Goal: Task Accomplishment & Management: Use online tool/utility

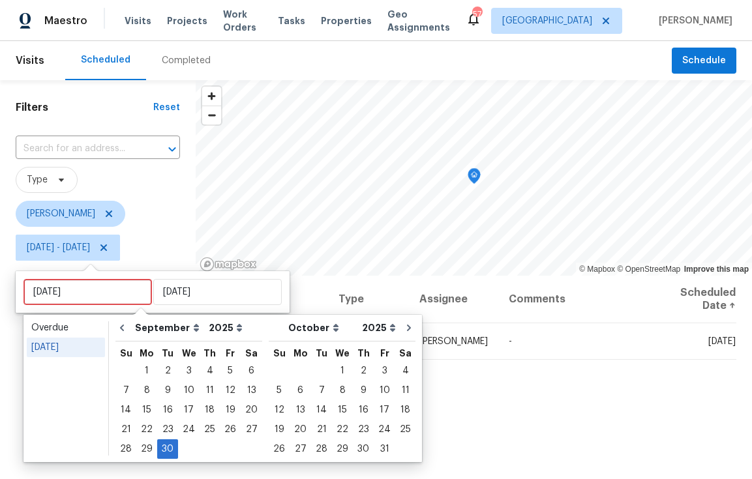
select select "8"
select select "2025"
select select "9"
select select "2025"
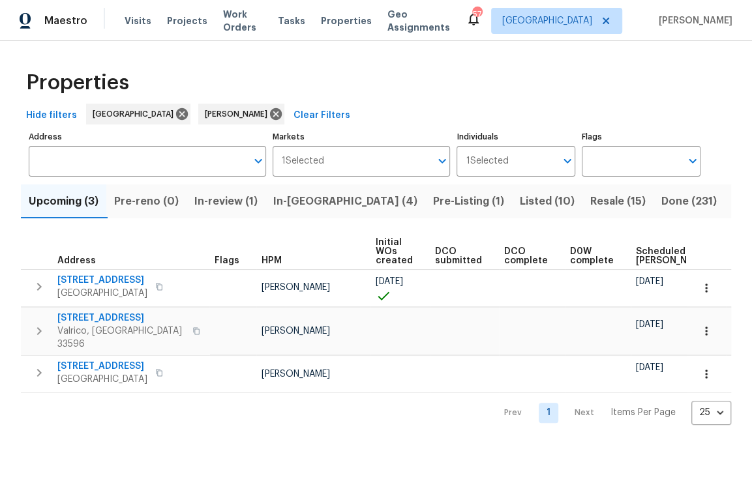
click at [317, 197] on span "In-[GEOGRAPHIC_DATA] (4)" at bounding box center [345, 201] width 144 height 18
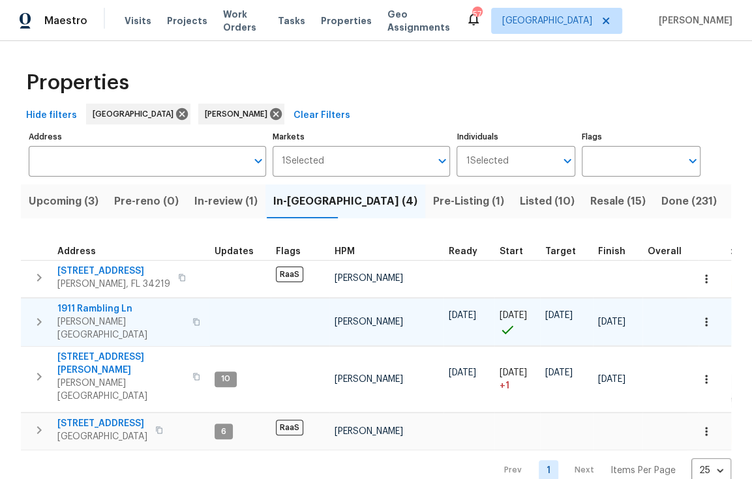
click at [111, 308] on span "1911 Rambling Ln" at bounding box center [120, 309] width 127 height 13
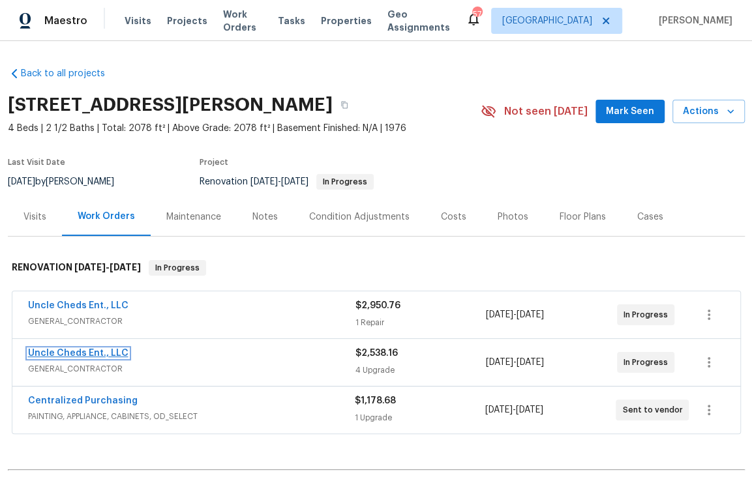
click at [101, 350] on link "Uncle Cheds Ent., LLC" at bounding box center [78, 353] width 100 height 9
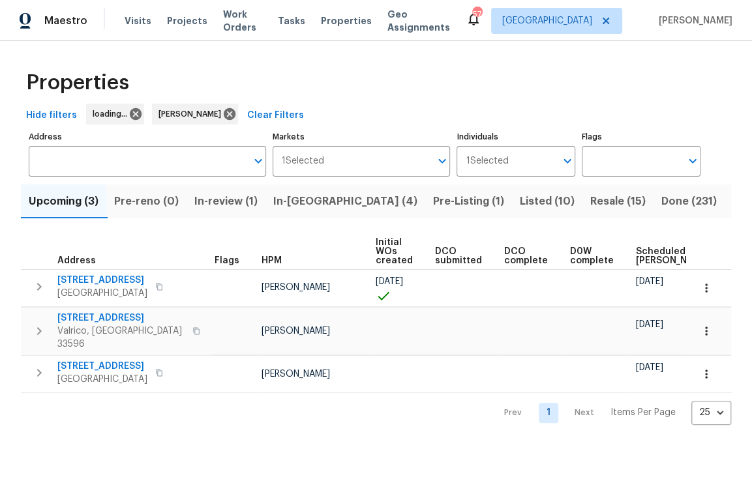
click at [315, 202] on span "In-reno (4)" at bounding box center [345, 201] width 144 height 18
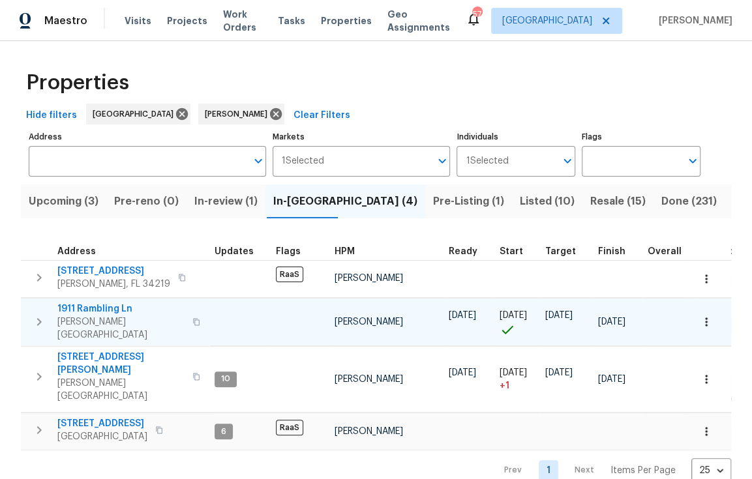
click at [104, 308] on span "1911 Rambling Ln" at bounding box center [120, 309] width 127 height 13
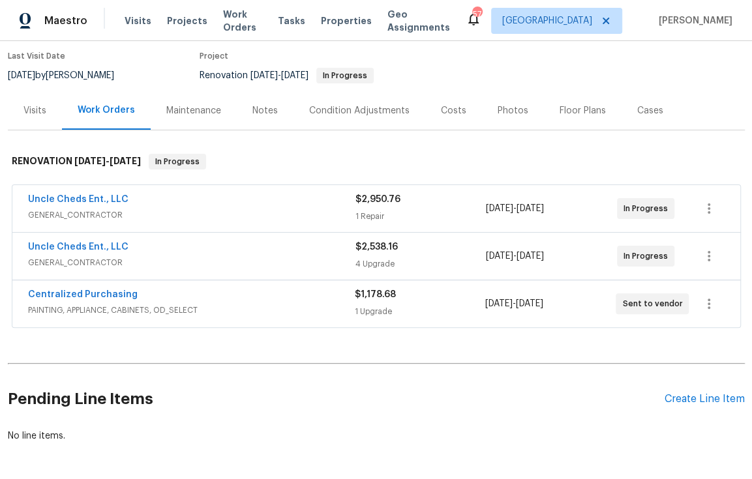
scroll to position [166, 0]
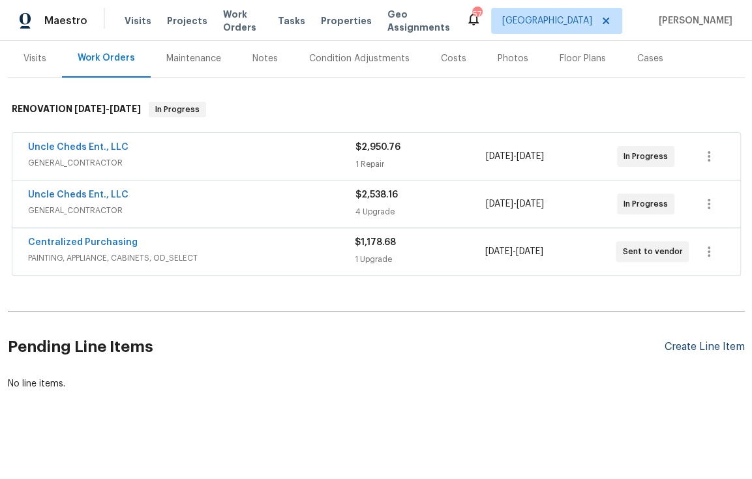
click at [693, 341] on div "Create Line Item" at bounding box center [704, 347] width 80 height 12
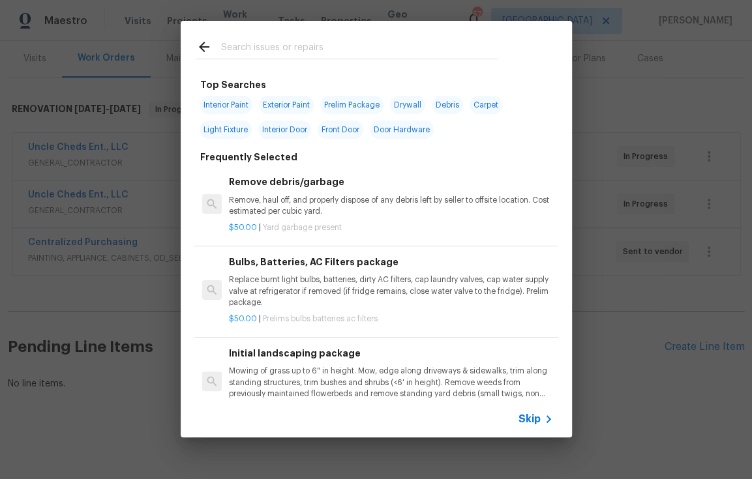
click at [269, 39] on input "text" at bounding box center [359, 49] width 276 height 20
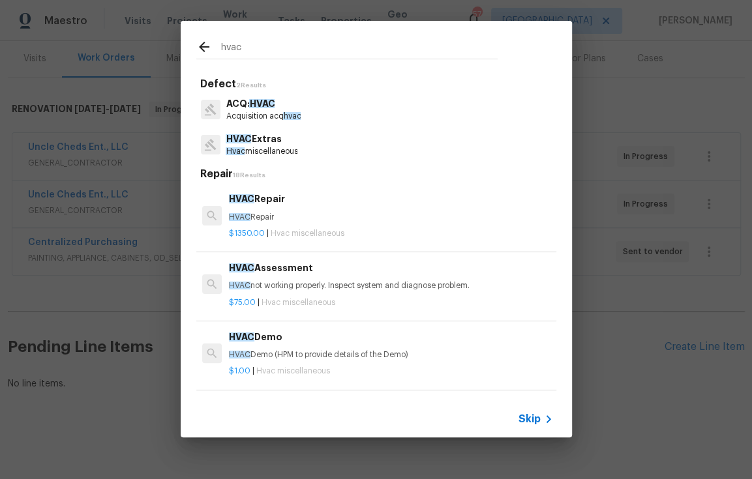
type input "hvac"
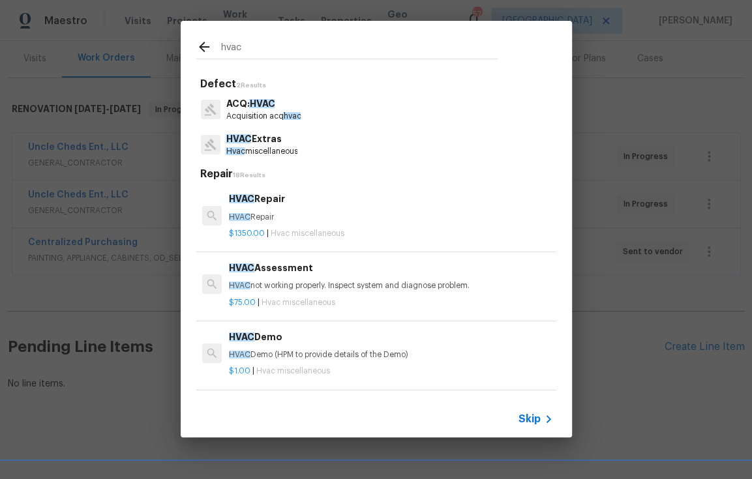
click at [265, 111] on p "Acquisition acq hvac" at bounding box center [263, 116] width 75 height 11
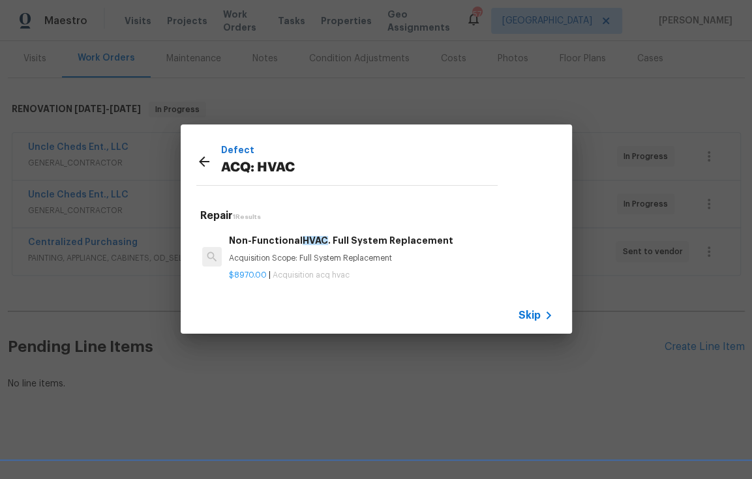
click at [205, 162] on icon at bounding box center [204, 162] width 16 height 16
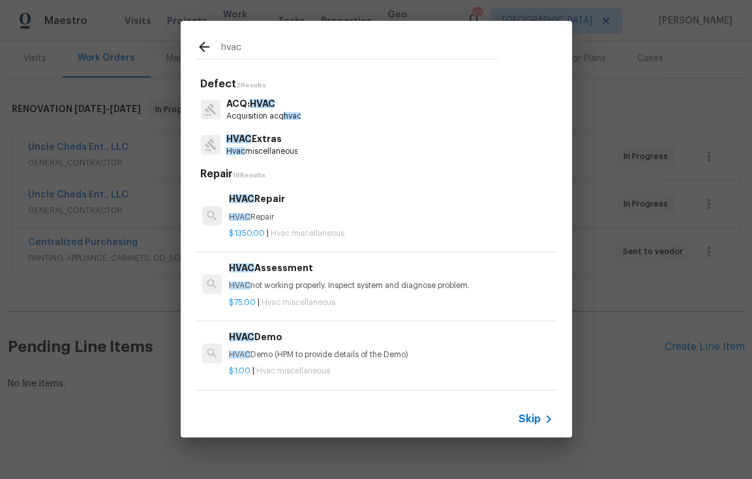
click at [265, 54] on input "hvac" at bounding box center [359, 49] width 276 height 20
type input "h"
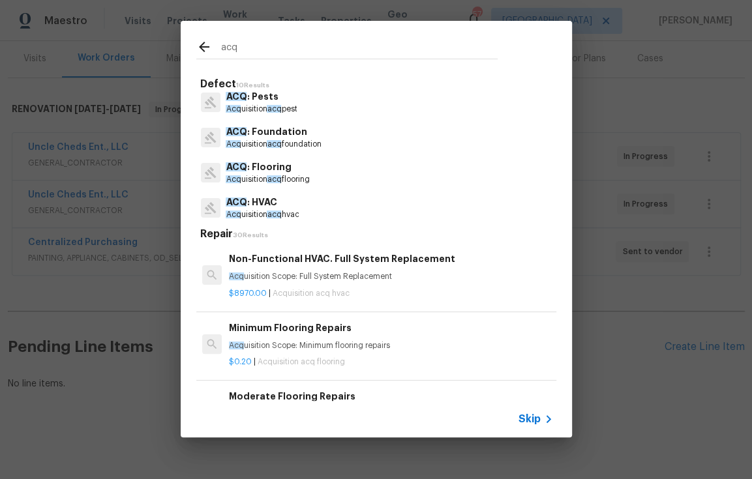
scroll to position [46, 0]
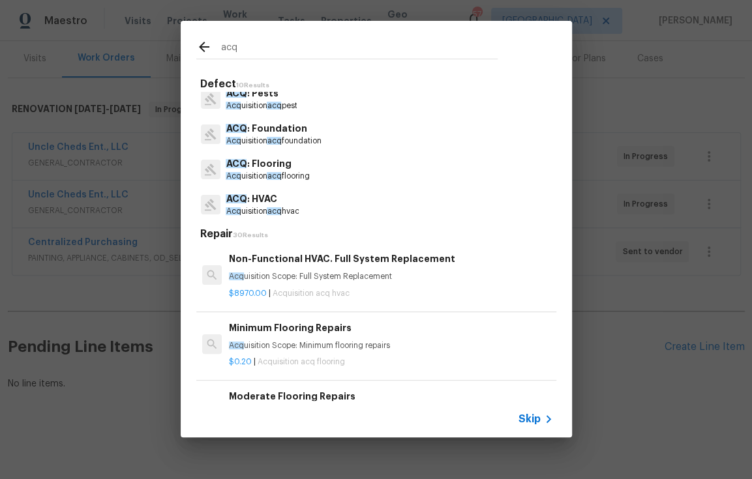
type input "acq"
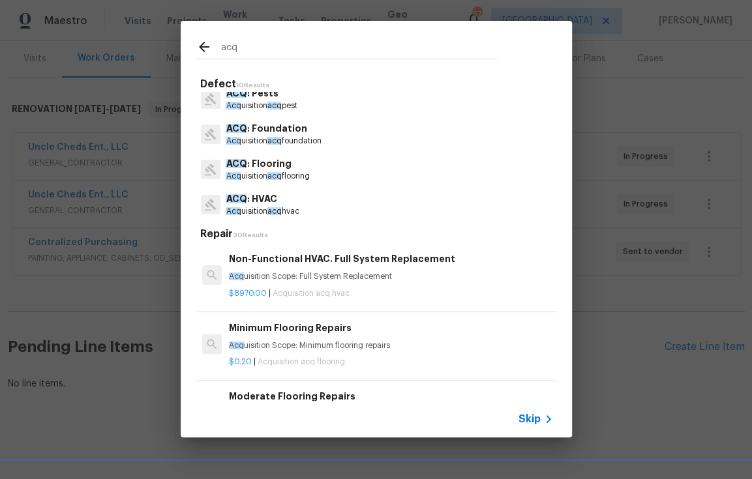
click at [276, 198] on p "ACQ : HVAC" at bounding box center [262, 199] width 73 height 14
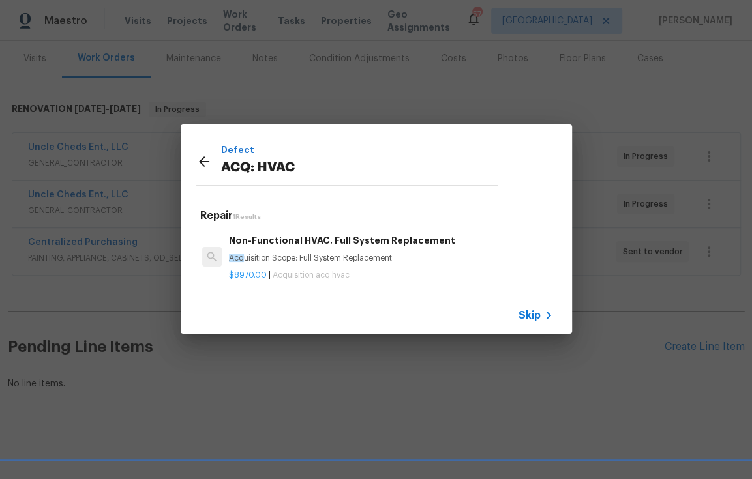
click at [535, 321] on span "Skip" at bounding box center [529, 315] width 22 height 13
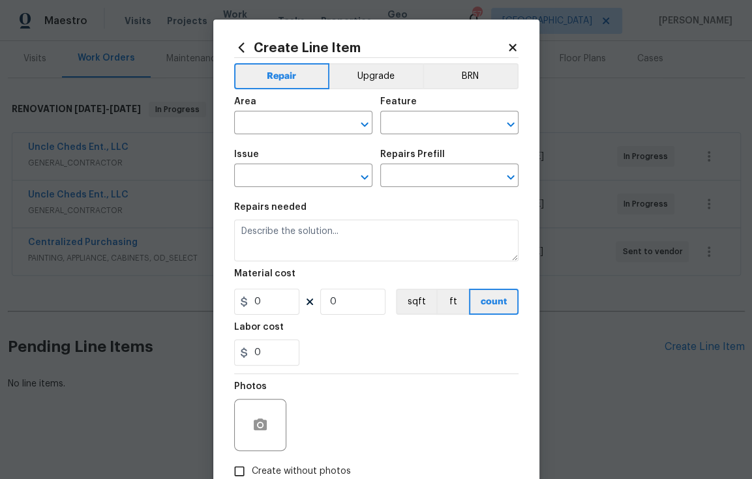
click at [284, 139] on span "Area ​" at bounding box center [303, 115] width 138 height 53
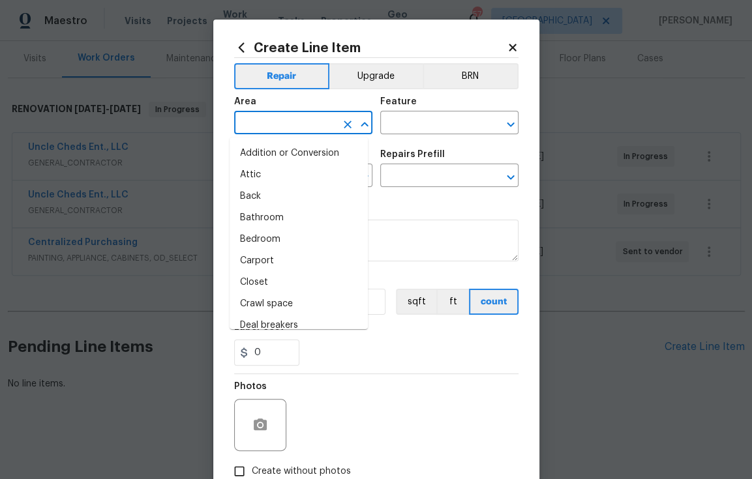
click at [283, 127] on input "text" at bounding box center [285, 124] width 102 height 20
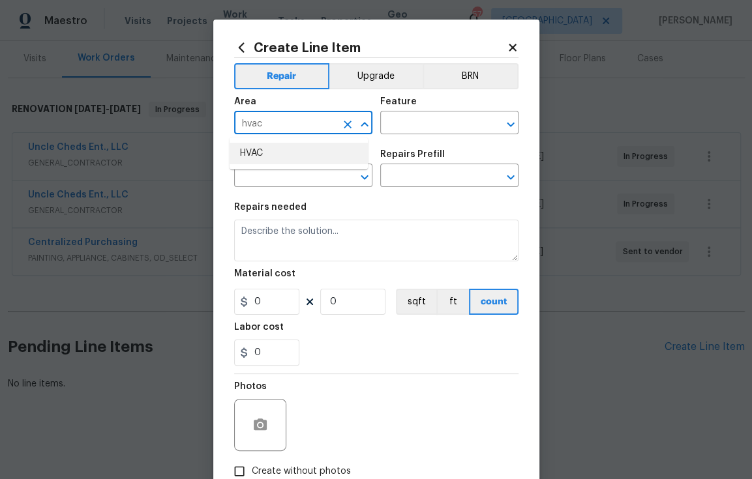
click at [258, 161] on li "HVAC" at bounding box center [298, 154] width 138 height 22
type input "HVAC"
click at [416, 115] on input "text" at bounding box center [431, 124] width 102 height 20
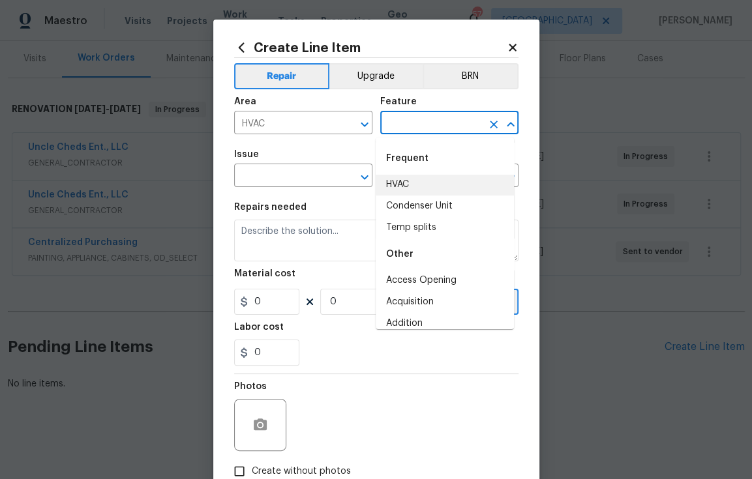
click at [406, 186] on li "HVAC" at bounding box center [445, 185] width 138 height 22
type input "HVAC"
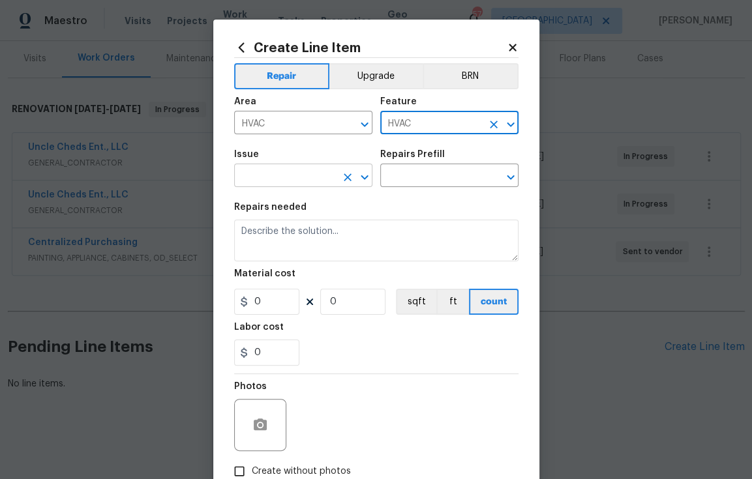
click at [289, 180] on input "text" at bounding box center [285, 177] width 102 height 20
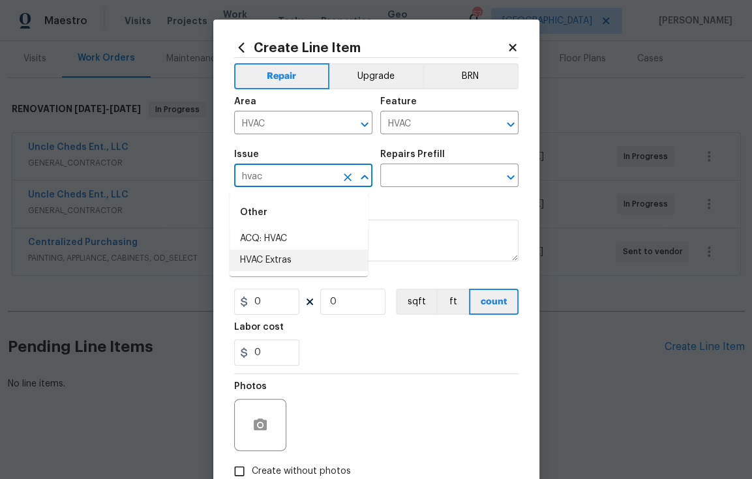
click at [286, 264] on li "HVAC Extras" at bounding box center [298, 261] width 138 height 22
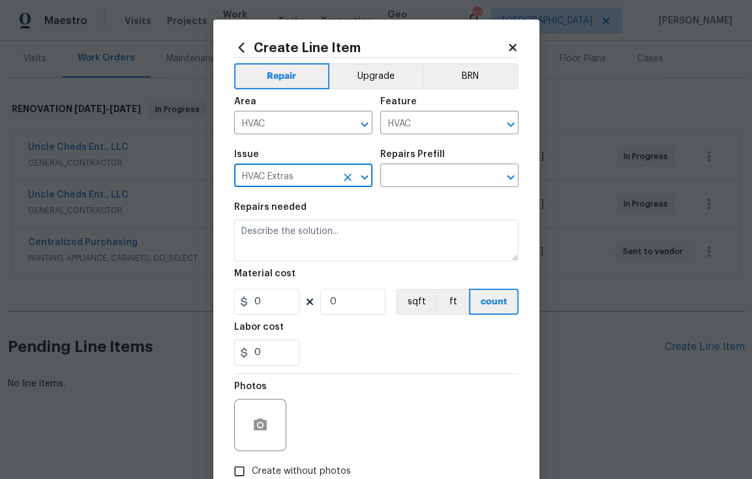
type input "HVAC Extras"
click at [411, 192] on div "Issue HVAC Extras ​ Repairs Prefill ​" at bounding box center [376, 168] width 284 height 53
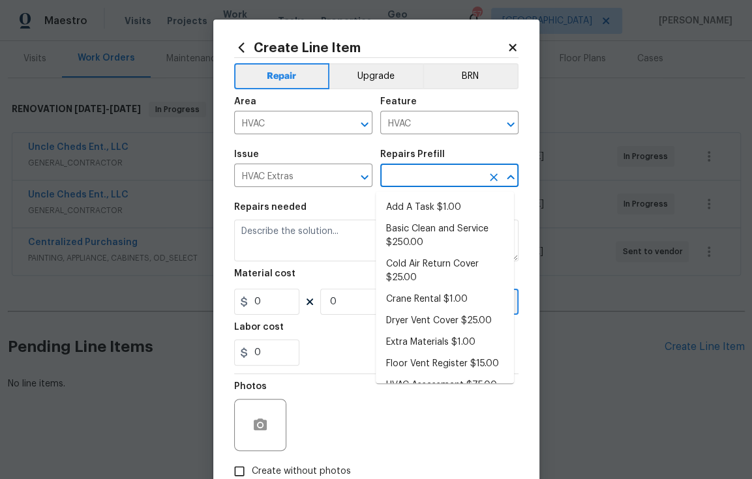
click at [417, 183] on input "text" at bounding box center [431, 177] width 102 height 20
click at [432, 233] on li "Basic Clean and Service $250.00" at bounding box center [445, 235] width 138 height 35
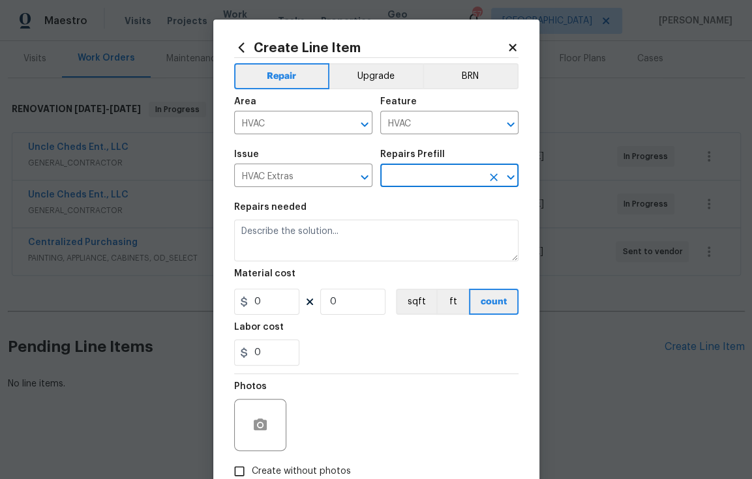
type input "Basic Clean and Service $250.00"
type textarea "General Service HVAC system including: cleaning condenser and evaporator coils,…"
type input "250"
type input "1"
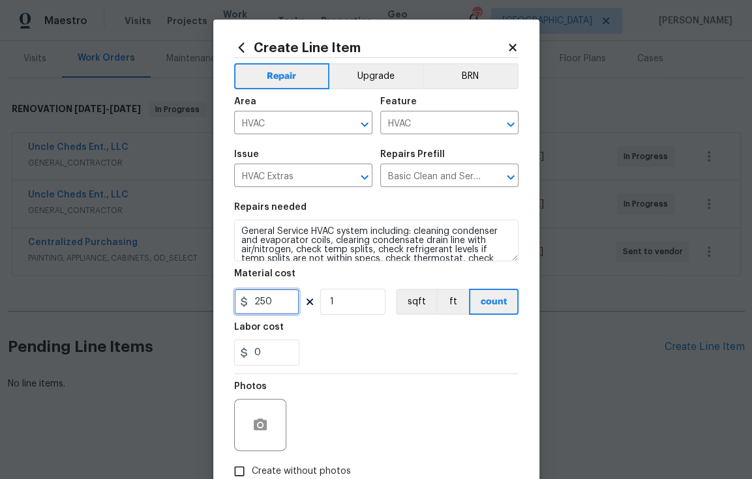
drag, startPoint x: 265, startPoint y: 308, endPoint x: 235, endPoint y: 296, distance: 31.8
click at [237, 305] on div "250" at bounding box center [266, 302] width 65 height 26
type input "300"
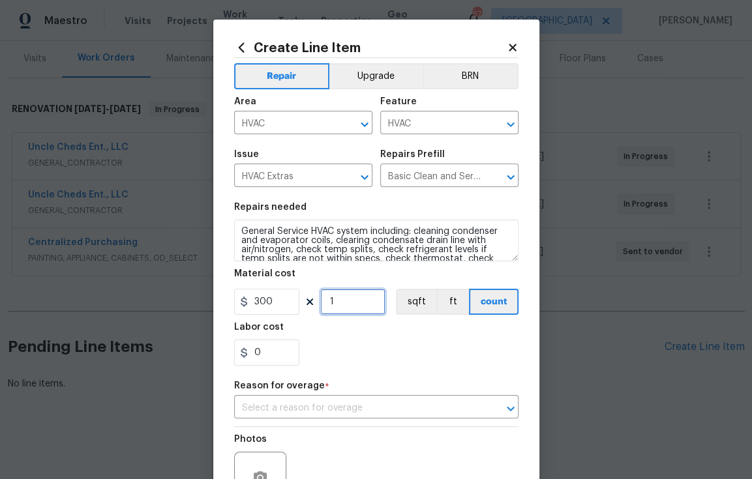
drag, startPoint x: 329, startPoint y: 305, endPoint x: 269, endPoint y: 306, distance: 60.6
click at [267, 306] on div "300 1 sqft ft count" at bounding box center [376, 302] width 284 height 26
type input "2"
click at [436, 377] on div "Repair Upgrade BRN Area HVAC ​ Feature HVAC ​ Issue HVAC Extras ​ Repairs Prefi…" at bounding box center [376, 297] width 284 height 479
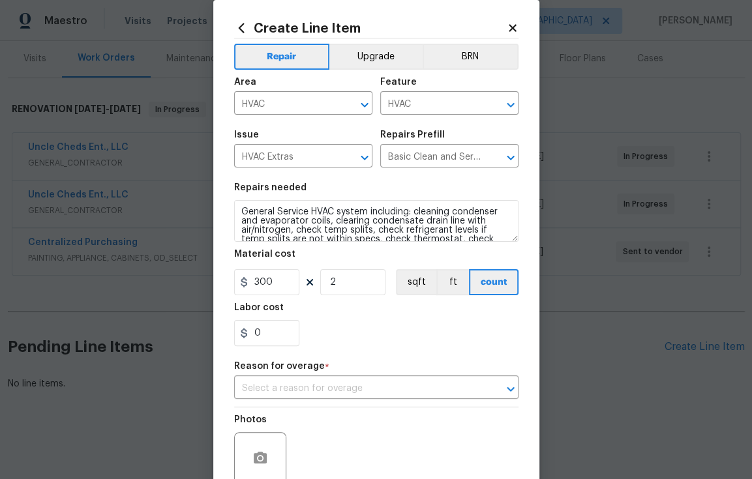
scroll to position [24, 0]
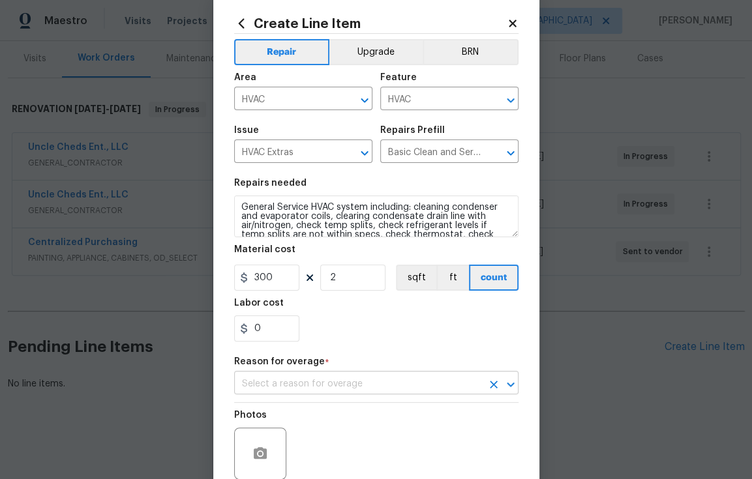
click at [439, 388] on input "text" at bounding box center [358, 384] width 248 height 20
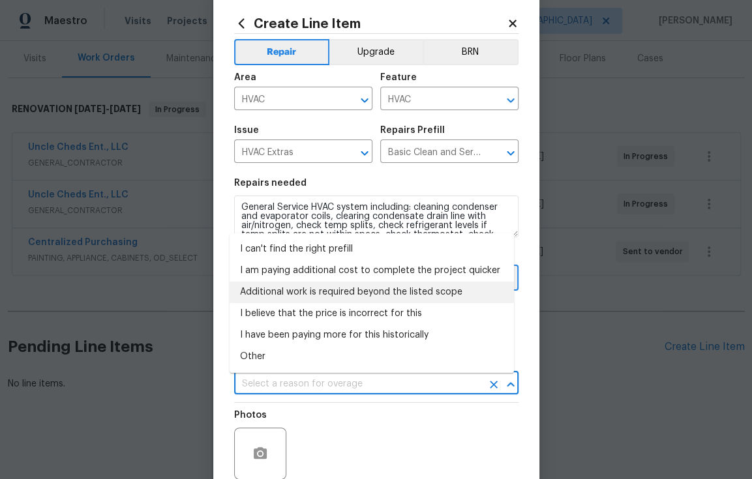
click at [325, 295] on li "Additional work is required beyond the listed scope" at bounding box center [371, 293] width 284 height 22
type input "Additional work is required beyond the listed scope"
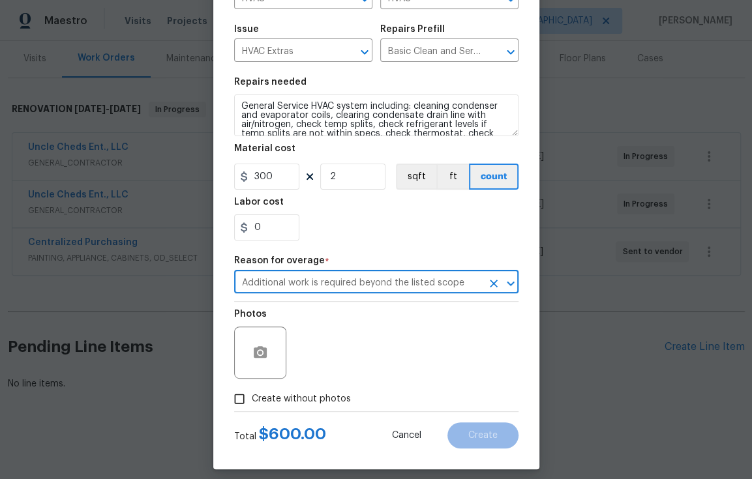
scroll to position [137, 0]
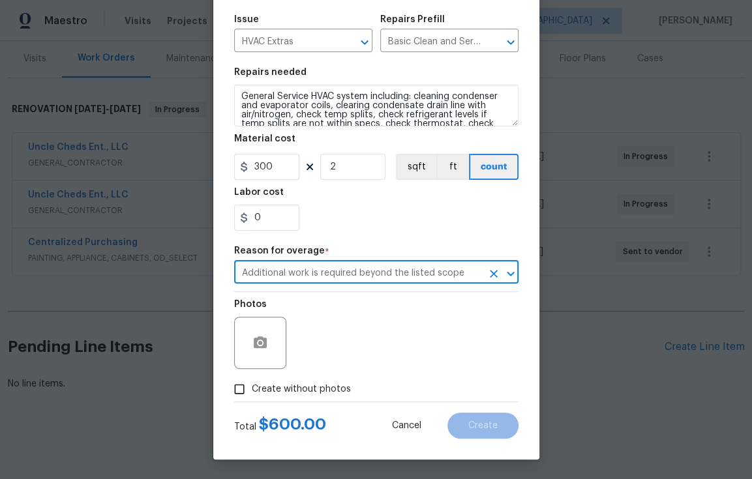
click at [286, 390] on span "Create without photos" at bounding box center [301, 390] width 99 height 14
click at [252, 390] on input "Create without photos" at bounding box center [239, 389] width 25 height 25
checkbox input "true"
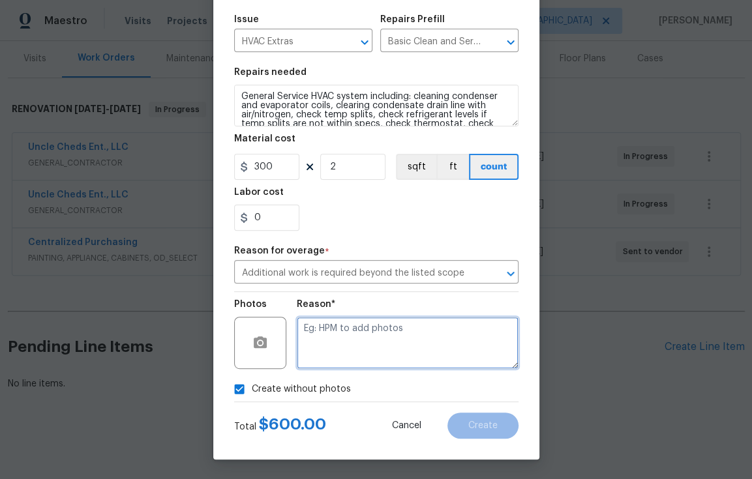
click at [372, 346] on textarea at bounding box center [408, 343] width 222 height 52
type textarea "n"
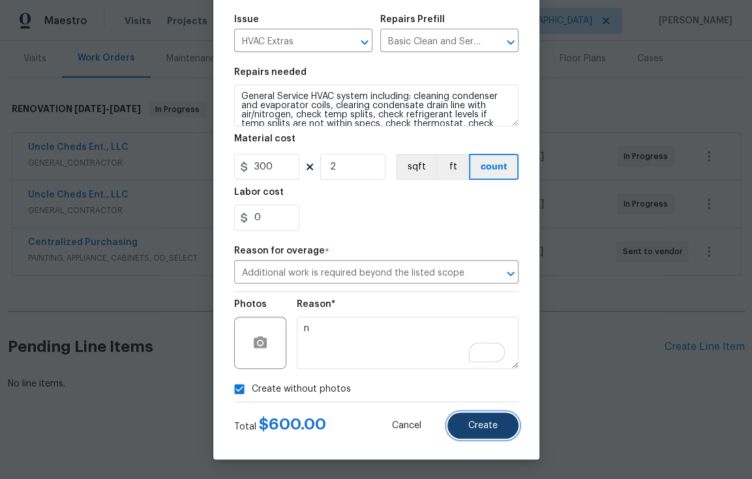
click at [473, 433] on button "Create" at bounding box center [482, 426] width 71 height 26
